Goal: Communication & Community: Share content

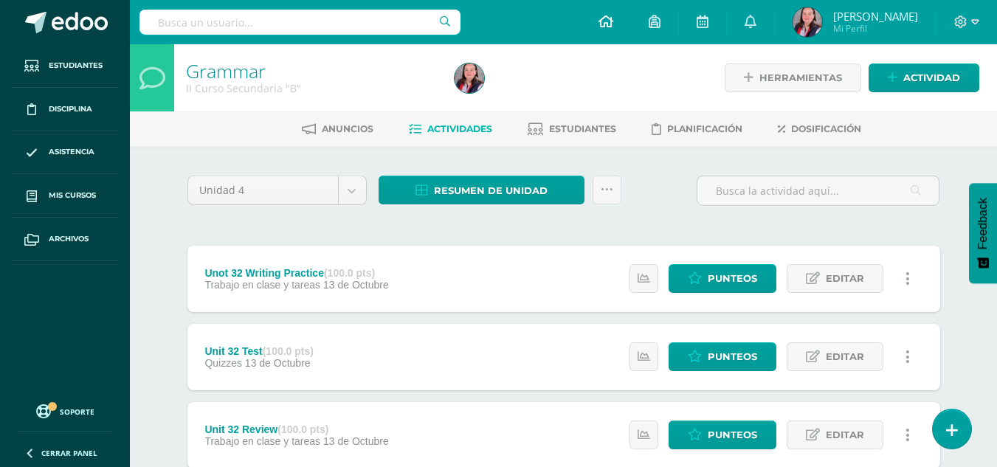
click at [601, 21] on icon at bounding box center [605, 21] width 15 height 13
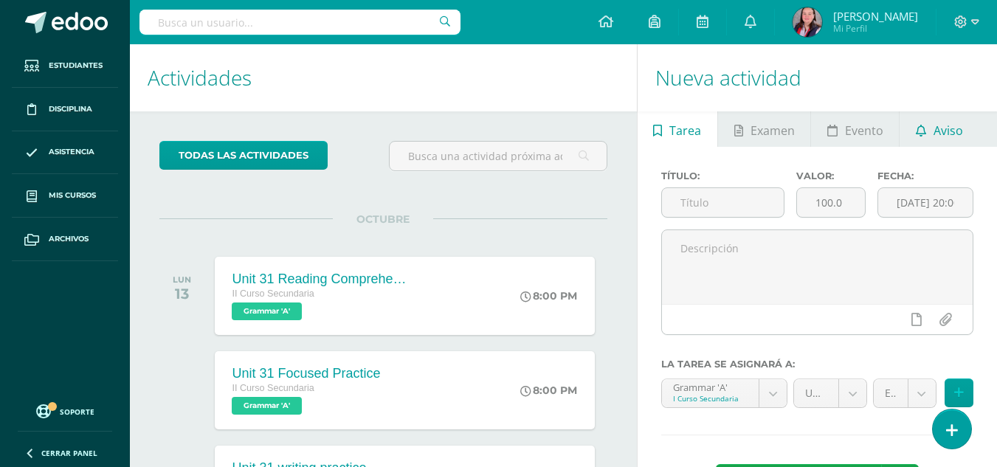
click at [946, 131] on span "Aviso" at bounding box center [948, 130] width 30 height 35
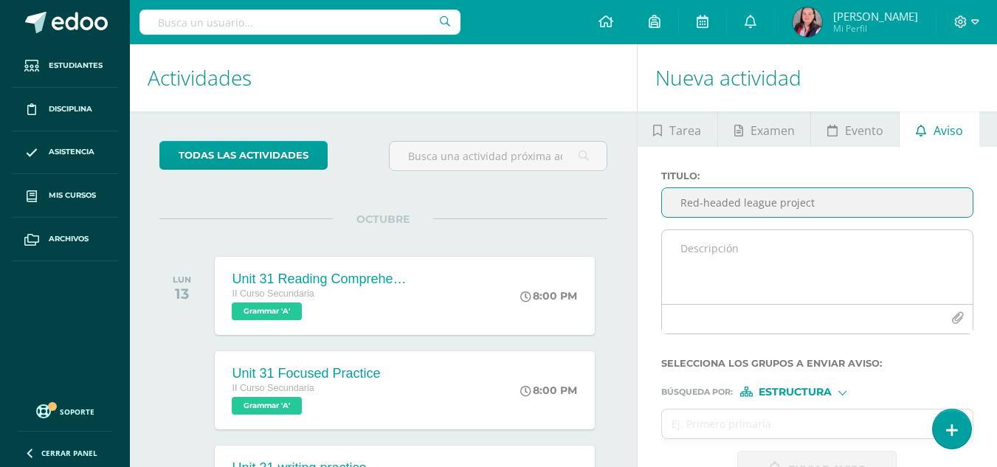
type input "Red-headed league project"
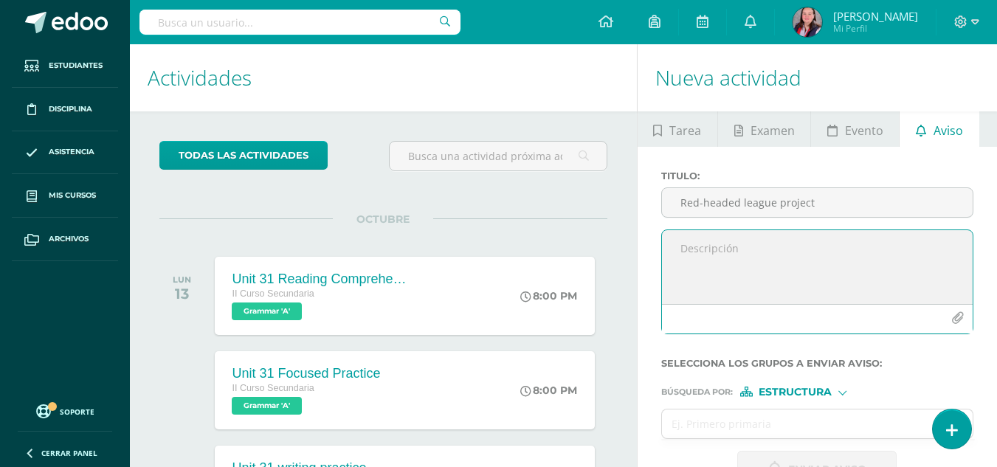
click at [683, 249] on textarea at bounding box center [817, 267] width 311 height 74
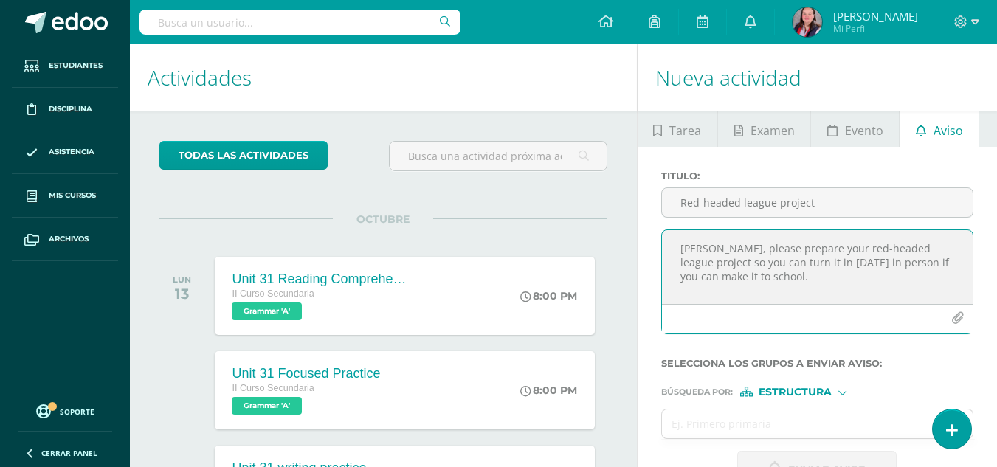
type textarea "[PERSON_NAME], please prepare your red-headed league project so you can turn it…"
